Goal: Task Accomplishment & Management: Manage account settings

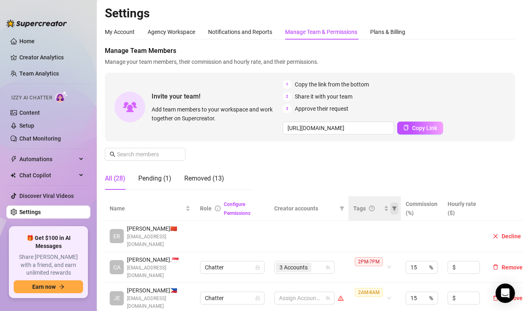
click at [395, 208] on icon "filter" at bounding box center [395, 208] width 4 height 4
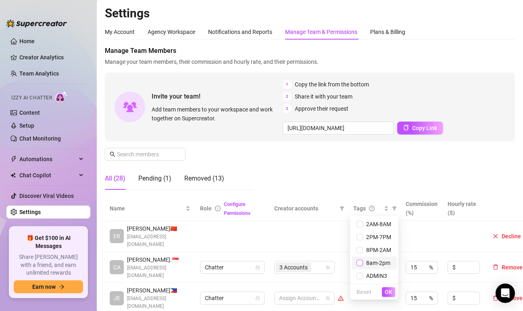
click at [361, 260] on input "checkbox" at bounding box center [360, 262] width 6 height 6
checkbox input "true"
click at [386, 288] on span "OK" at bounding box center [389, 291] width 8 height 6
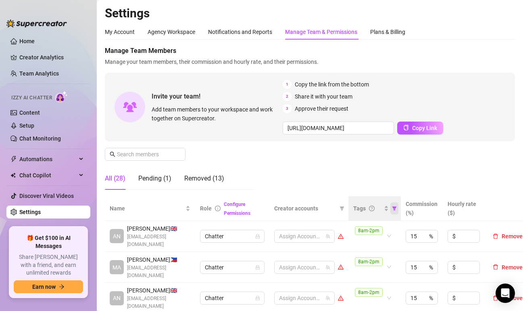
click at [393, 209] on icon "filter" at bounding box center [394, 208] width 5 height 5
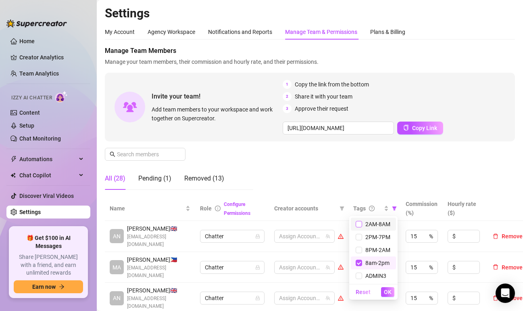
click at [360, 223] on input "checkbox" at bounding box center [359, 224] width 6 height 6
checkbox input "true"
click at [360, 261] on input "checkbox" at bounding box center [359, 262] width 6 height 6
click at [388, 293] on span "OK" at bounding box center [388, 291] width 8 height 6
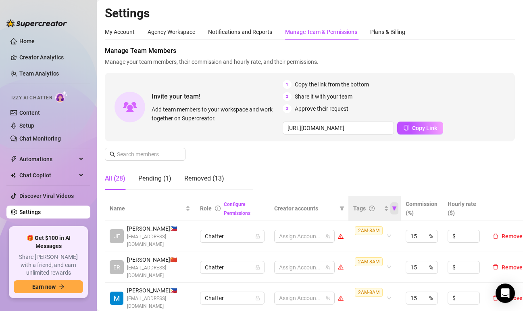
click at [395, 209] on icon "filter" at bounding box center [394, 208] width 5 height 5
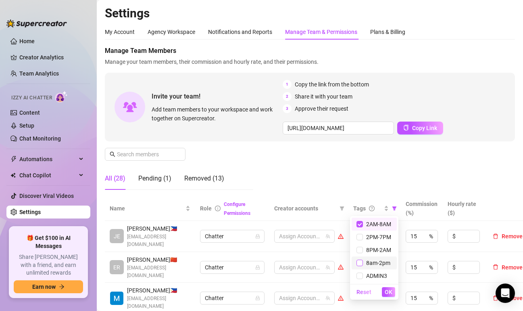
click at [362, 267] on label at bounding box center [360, 262] width 6 height 9
click at [362, 266] on input "checkbox" at bounding box center [360, 262] width 6 height 6
checkbox input "true"
click at [364, 221] on span "2AM-8AM" at bounding box center [377, 224] width 28 height 6
checkbox input "false"
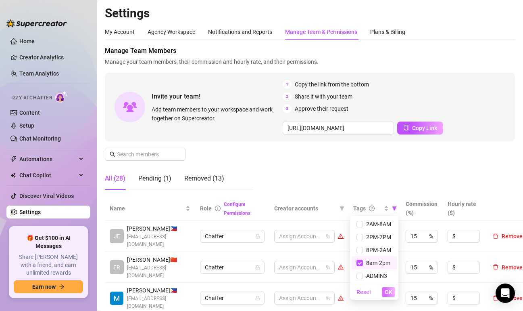
click at [383, 289] on button "OK" at bounding box center [388, 292] width 13 height 10
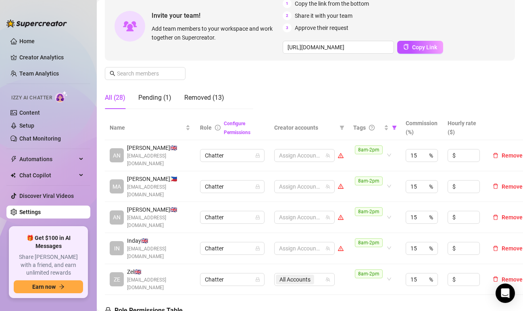
scroll to position [121, 0]
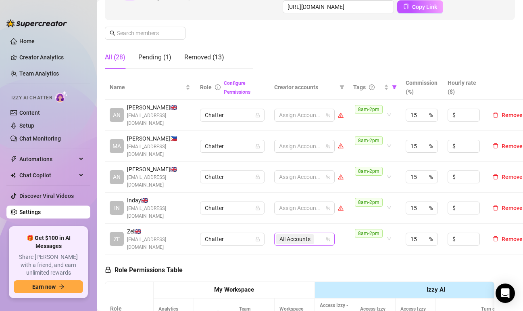
click at [305, 234] on span "All Accounts" at bounding box center [295, 238] width 31 height 9
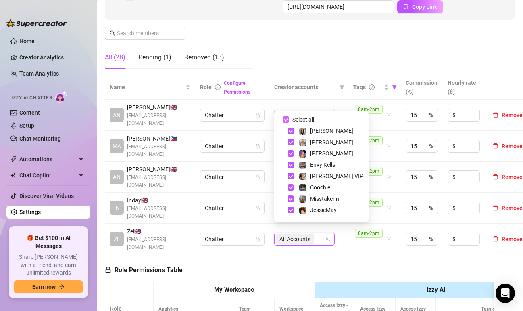
click at [287, 122] on input "Select all" at bounding box center [286, 119] width 6 height 6
checkbox input "false"
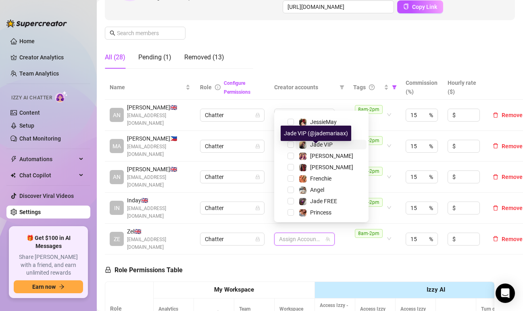
scroll to position [100, 0]
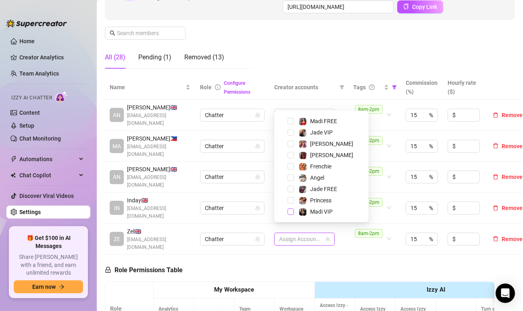
click at [290, 211] on span "Select tree node" at bounding box center [291, 211] width 6 height 6
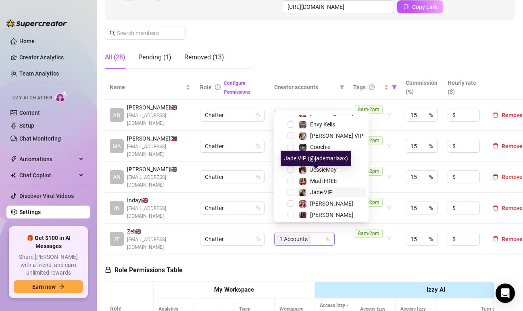
scroll to position [81, 0]
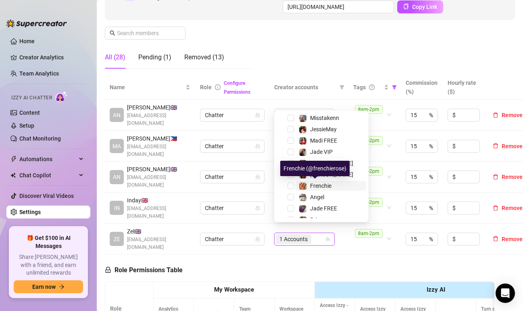
click at [308, 186] on div "Frenchie" at bounding box center [315, 186] width 33 height 10
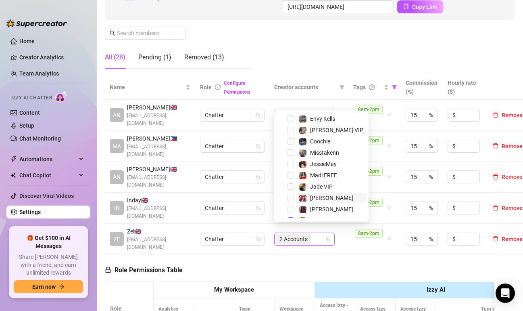
scroll to position [0, 0]
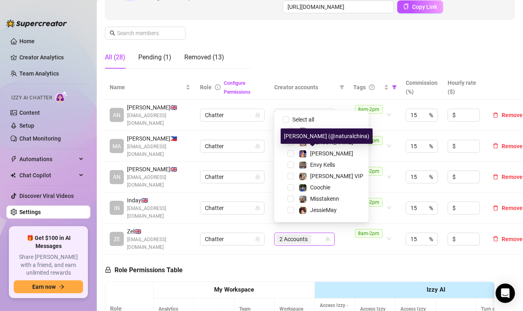
click at [322, 142] on div "[PERSON_NAME] (@naturalchina)" at bounding box center [327, 135] width 92 height 15
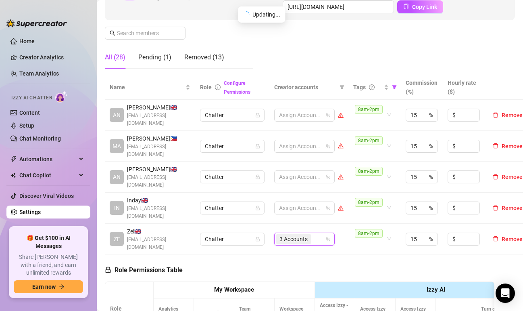
click at [311, 234] on div "3 Accounts" at bounding box center [294, 238] width 37 height 11
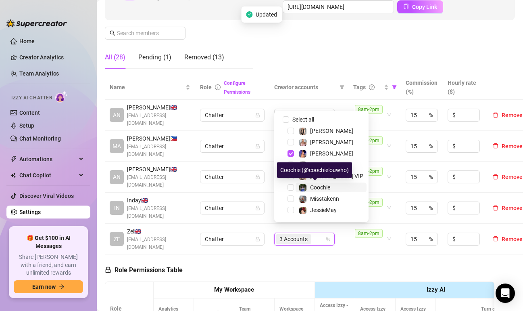
click at [311, 187] on span "Coochie" at bounding box center [320, 187] width 20 height 6
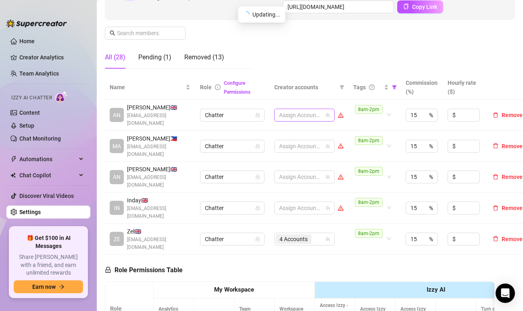
click at [300, 117] on div at bounding box center [300, 114] width 49 height 11
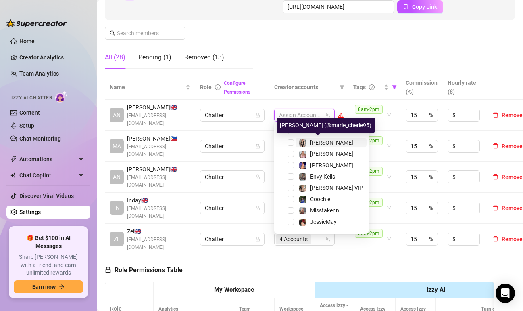
click at [309, 142] on div "[PERSON_NAME]" at bounding box center [326, 143] width 54 height 10
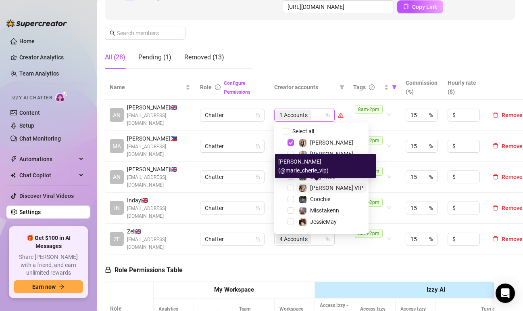
click at [314, 189] on span "[PERSON_NAME] VIP" at bounding box center [336, 187] width 53 height 6
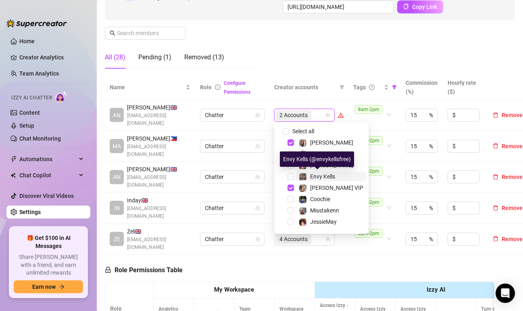
click at [308, 175] on div "Envy Kells" at bounding box center [317, 176] width 36 height 10
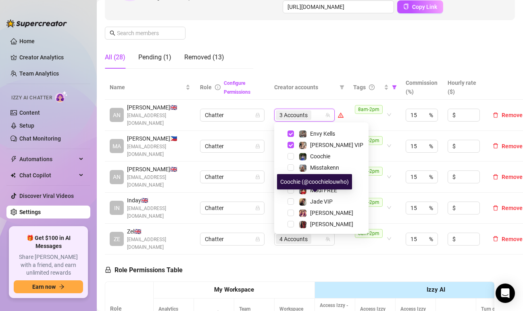
scroll to position [100, 0]
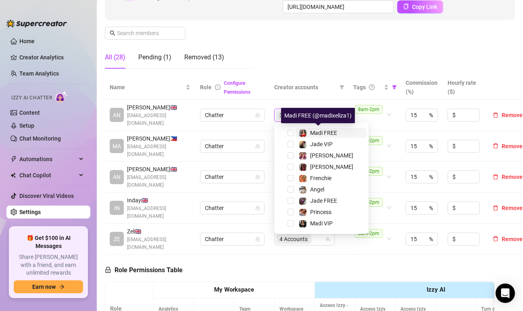
click at [312, 131] on span "Madi FREE" at bounding box center [323, 132] width 27 height 6
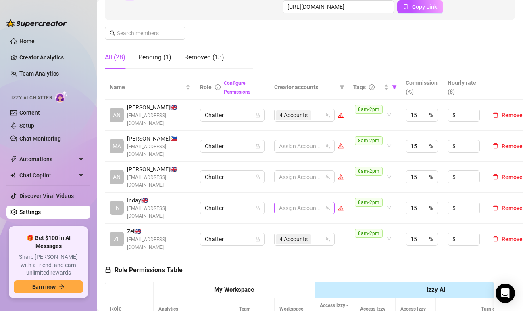
click at [289, 202] on div at bounding box center [300, 207] width 49 height 11
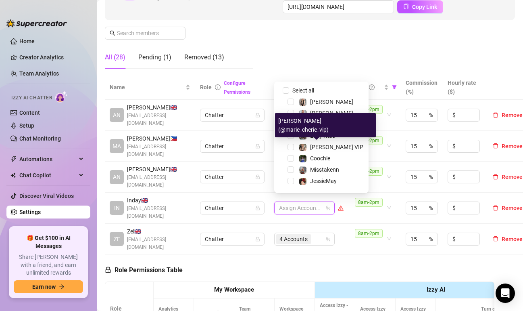
click at [308, 125] on div "[PERSON_NAME] (@marie_cherie_vip)" at bounding box center [325, 125] width 101 height 24
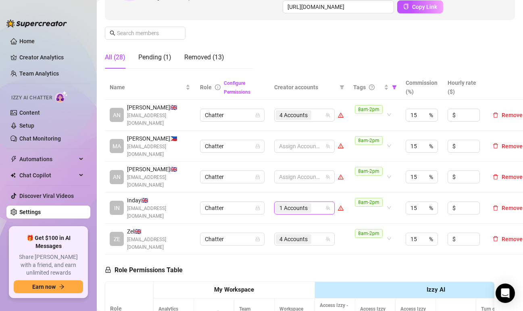
click at [304, 203] on span "1 Accounts" at bounding box center [294, 207] width 28 height 9
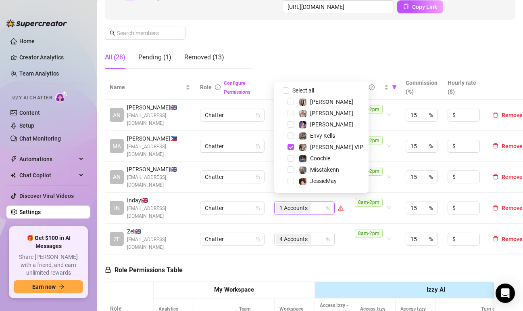
click at [294, 124] on div "[PERSON_NAME]" at bounding box center [321, 124] width 90 height 10
click at [292, 122] on span "Select tree node" at bounding box center [291, 124] width 6 height 6
click at [289, 144] on span "Select tree node" at bounding box center [291, 147] width 6 height 6
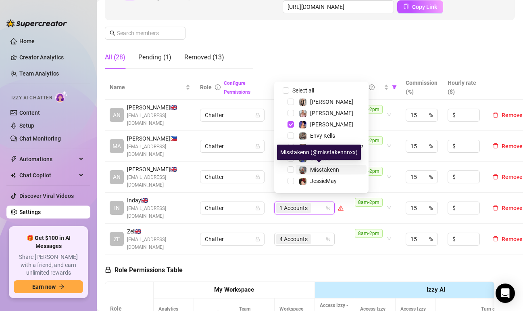
click at [304, 170] on img at bounding box center [302, 169] width 7 height 7
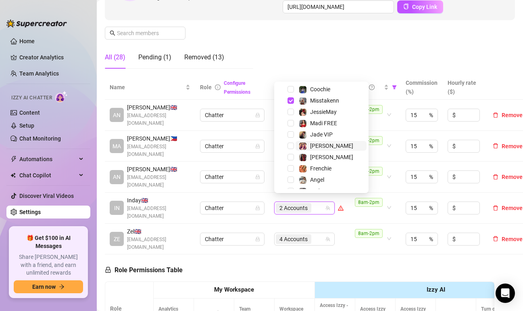
scroll to position [81, 0]
click at [307, 147] on div "[PERSON_NAME]" at bounding box center [326, 145] width 54 height 10
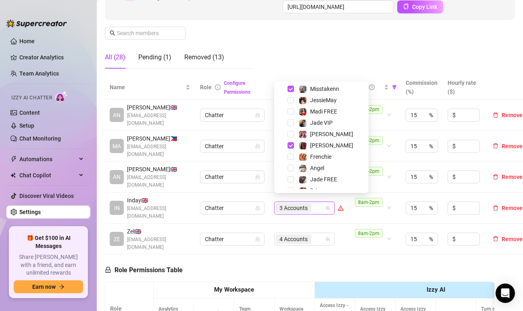
drag, startPoint x: 367, startPoint y: 252, endPoint x: 354, endPoint y: 244, distance: 15.4
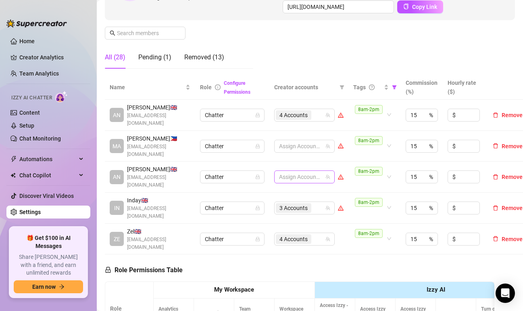
click at [303, 171] on div at bounding box center [300, 176] width 49 height 11
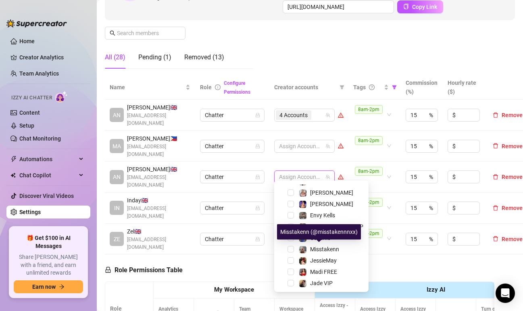
scroll to position [100, 0]
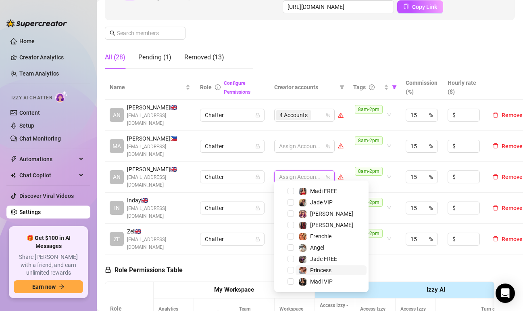
click at [304, 268] on img at bounding box center [302, 270] width 7 height 7
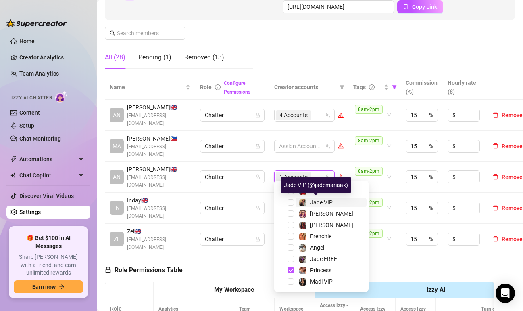
click at [311, 203] on span "Jade VIP" at bounding box center [321, 202] width 23 height 6
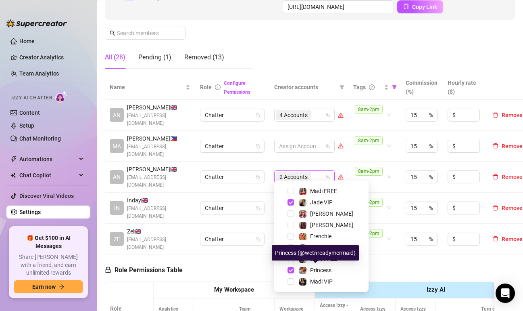
click at [311, 258] on div "Princess (@wetnreadymermaid)" at bounding box center [315, 252] width 87 height 15
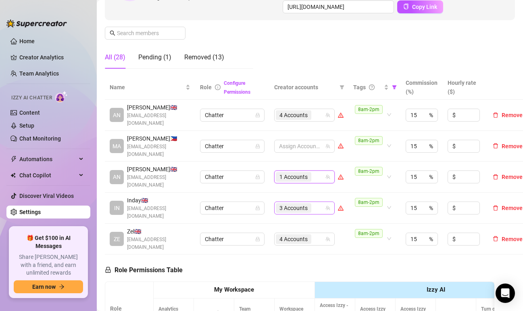
click at [319, 204] on div "3 Accounts" at bounding box center [300, 207] width 49 height 11
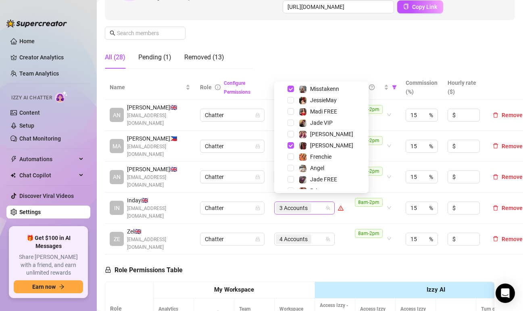
scroll to position [11, 0]
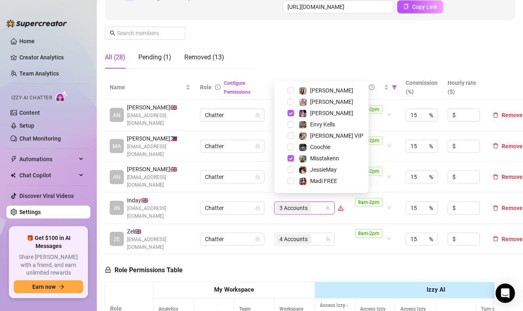
click at [347, 243] on td "4 Accounts" at bounding box center [308, 238] width 79 height 31
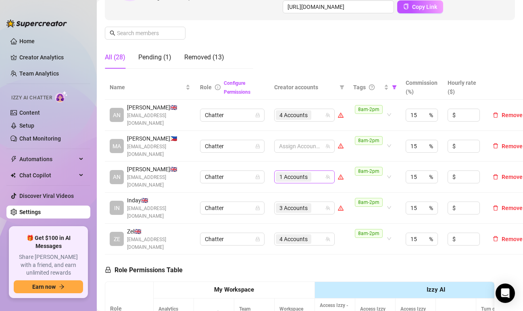
click at [320, 171] on div "1 Accounts" at bounding box center [300, 176] width 49 height 11
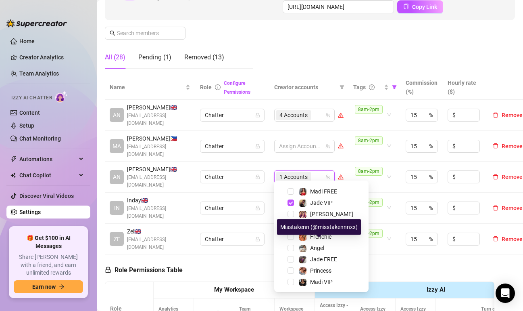
scroll to position [100, 0]
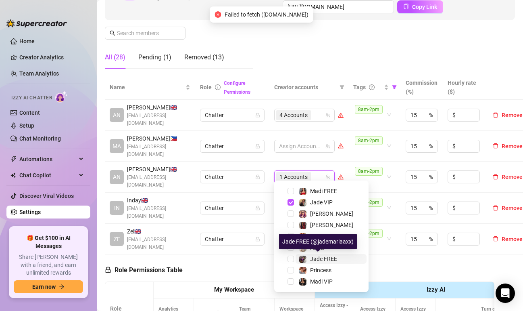
click at [314, 257] on span "Jade FREE" at bounding box center [323, 258] width 27 height 6
click at [311, 268] on span "Princess" at bounding box center [320, 270] width 21 height 6
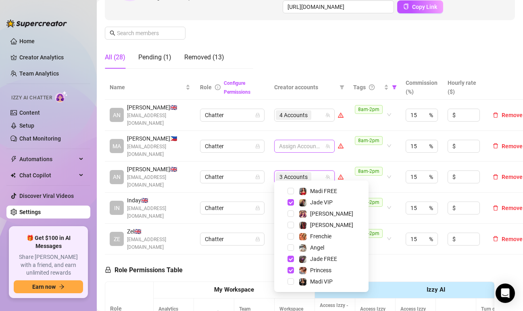
click at [297, 144] on div at bounding box center [300, 145] width 49 height 11
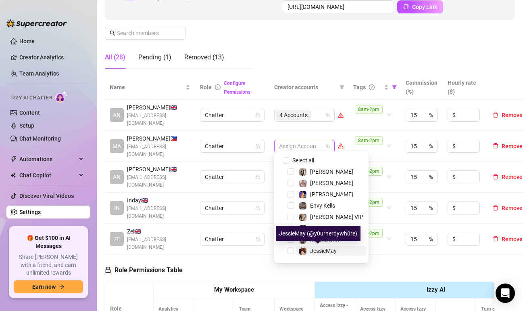
click at [306, 247] on img at bounding box center [302, 250] width 7 height 7
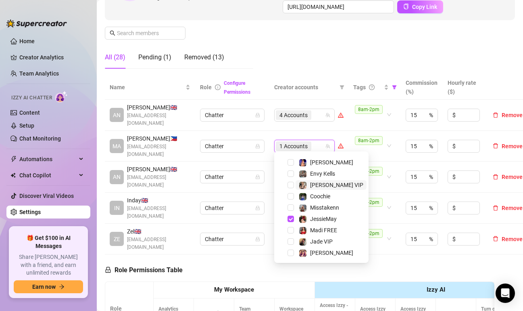
scroll to position [40, 0]
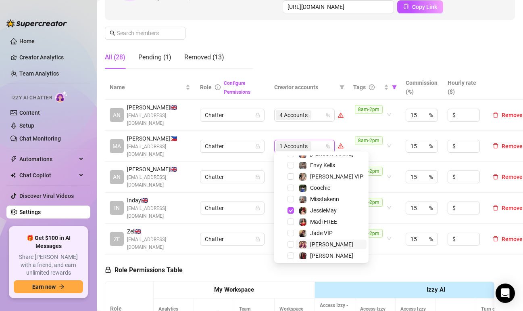
click at [311, 241] on span "[PERSON_NAME]" at bounding box center [331, 244] width 43 height 6
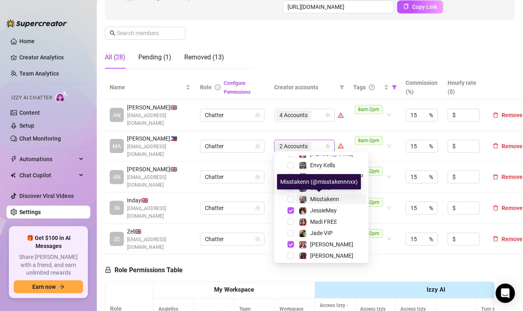
scroll to position [81, 0]
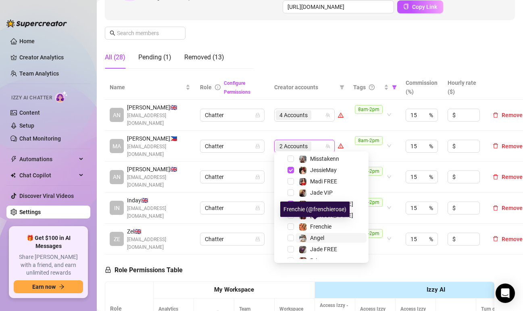
click at [308, 236] on div "Angel" at bounding box center [311, 238] width 25 height 10
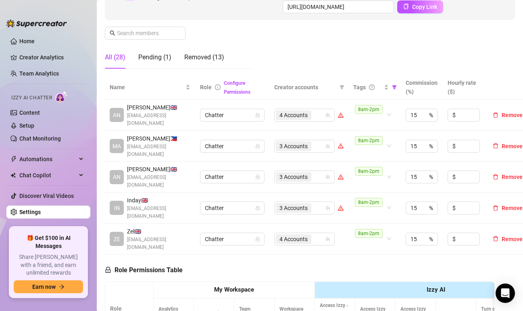
drag, startPoint x: 391, startPoint y: 258, endPoint x: 387, endPoint y: 308, distance: 50.5
